Goal: Complete application form

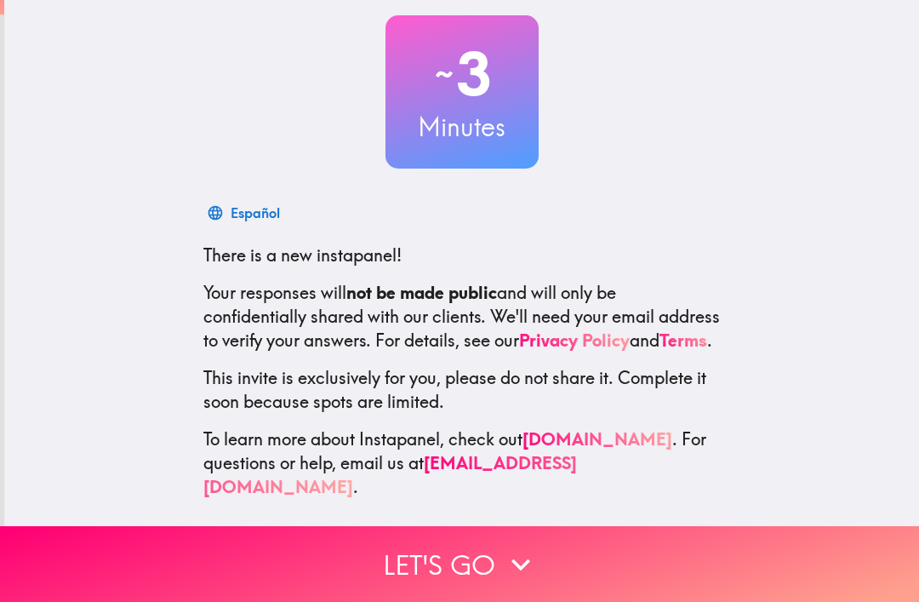
scroll to position [94, 0]
click at [403, 563] on button "Let's go" at bounding box center [459, 564] width 919 height 76
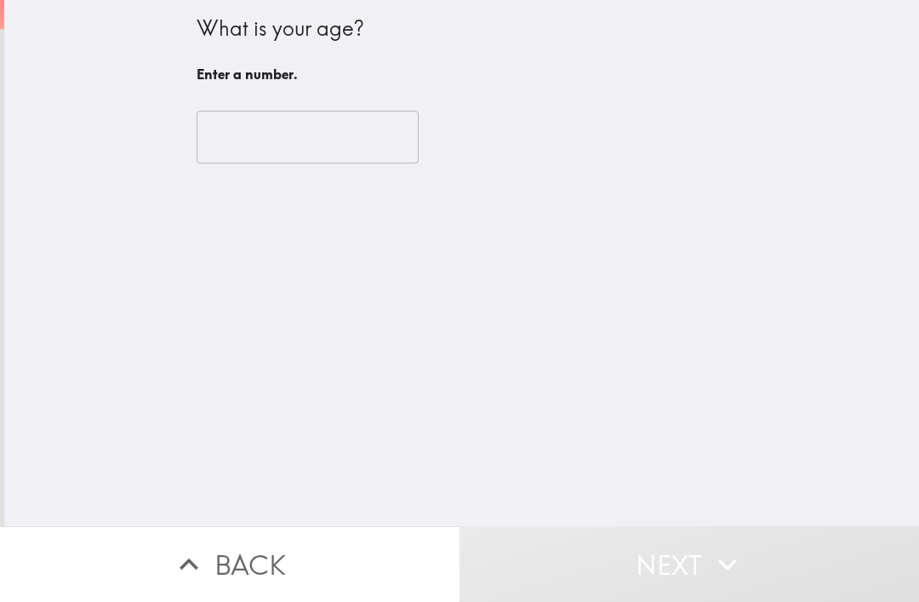
click at [233, 150] on input "number" at bounding box center [308, 137] width 222 height 53
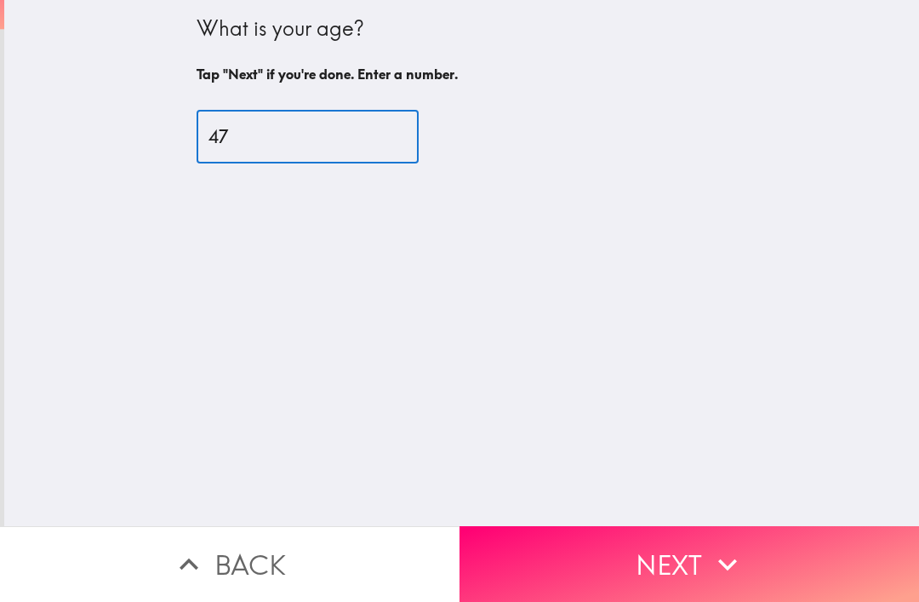
type input "47"
click at [74, 140] on div "What is your age? Tap "Next" if you're done. Enter a number. 47 ​" at bounding box center [461, 263] width 915 height 526
click at [569, 561] on button "Next" at bounding box center [690, 564] width 460 height 76
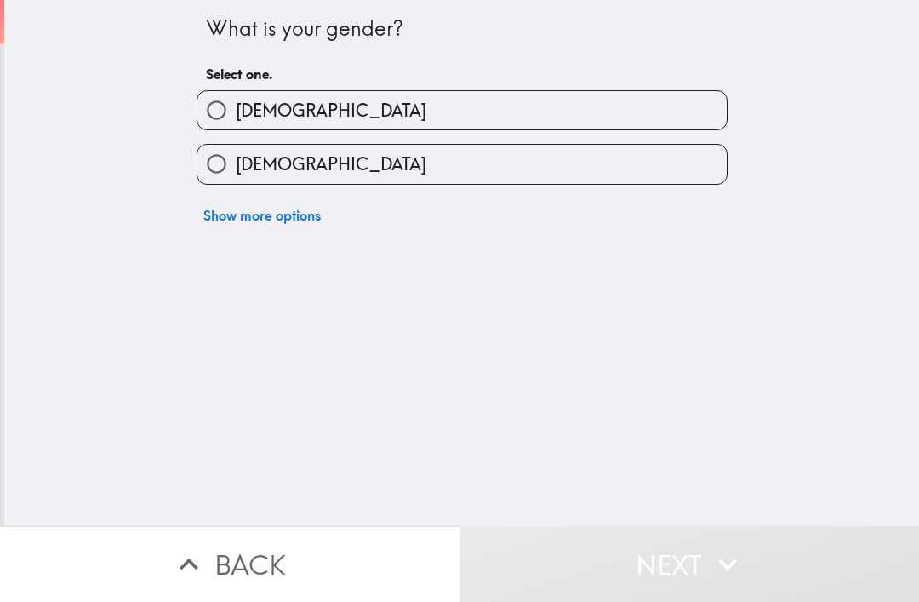
click at [223, 103] on input "[DEMOGRAPHIC_DATA]" at bounding box center [216, 110] width 38 height 38
radio input "true"
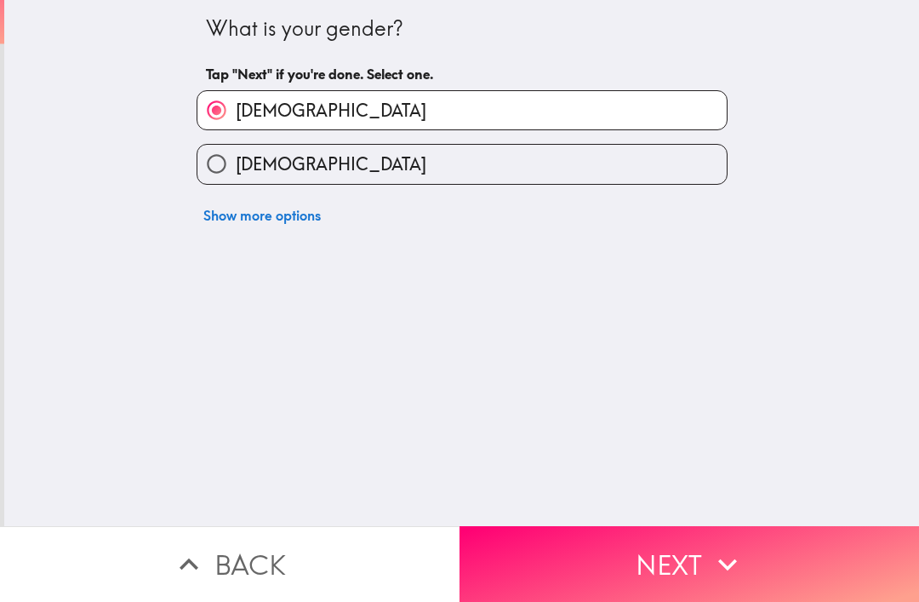
click at [582, 570] on button "Next" at bounding box center [690, 564] width 460 height 76
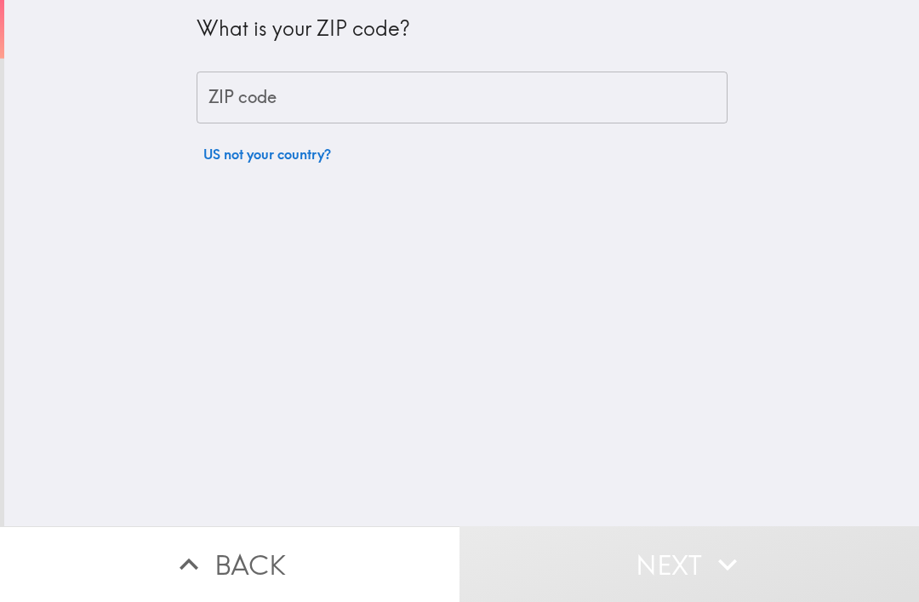
click at [244, 117] on input "ZIP code" at bounding box center [462, 98] width 531 height 53
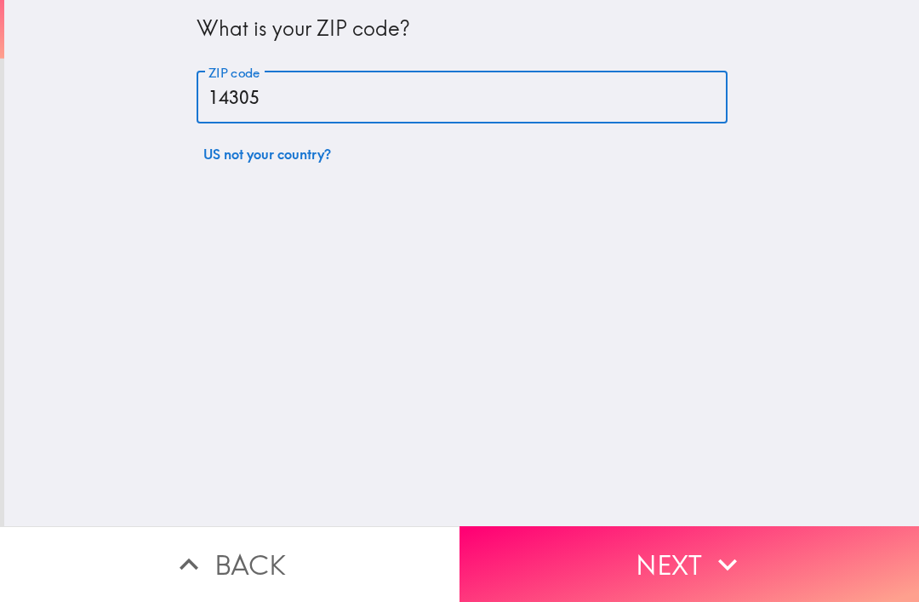
type input "14305"
click at [758, 558] on button "Next" at bounding box center [690, 564] width 460 height 76
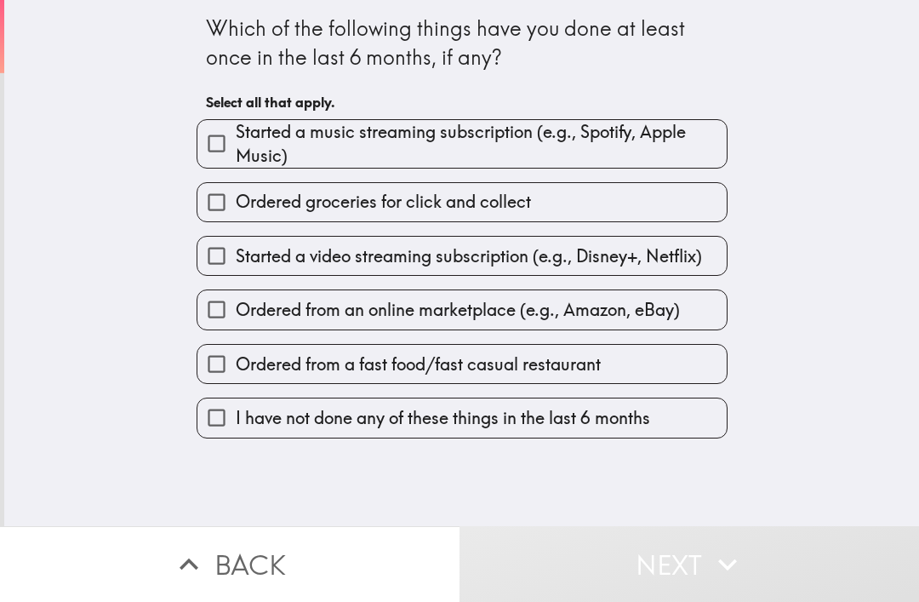
click at [233, 207] on input "Ordered groceries for click and collect" at bounding box center [216, 202] width 38 height 38
checkbox input "true"
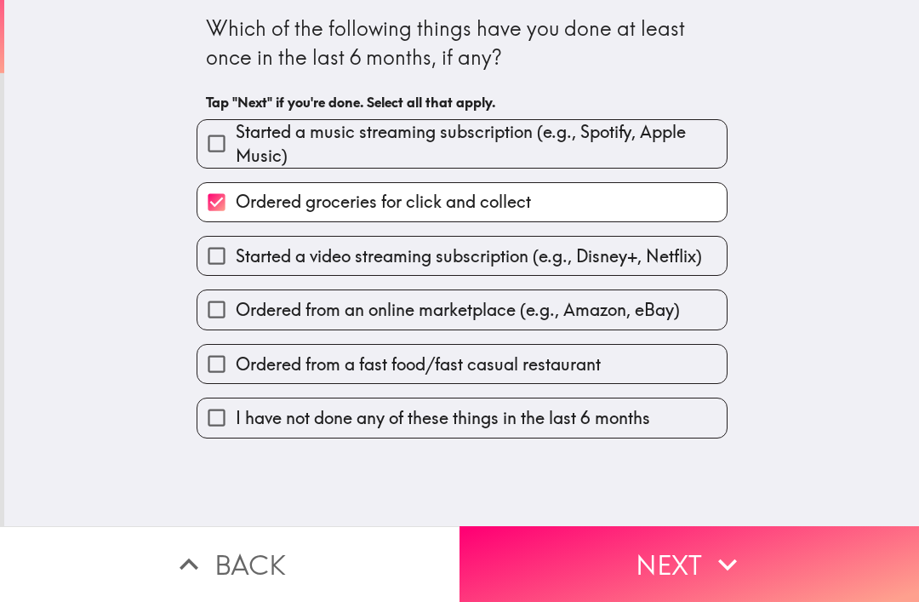
click at [230, 258] on input "Started a video streaming subscription (e.g., Disney+, Netflix)" at bounding box center [216, 256] width 38 height 38
checkbox input "true"
